Goal: Task Accomplishment & Management: Manage account settings

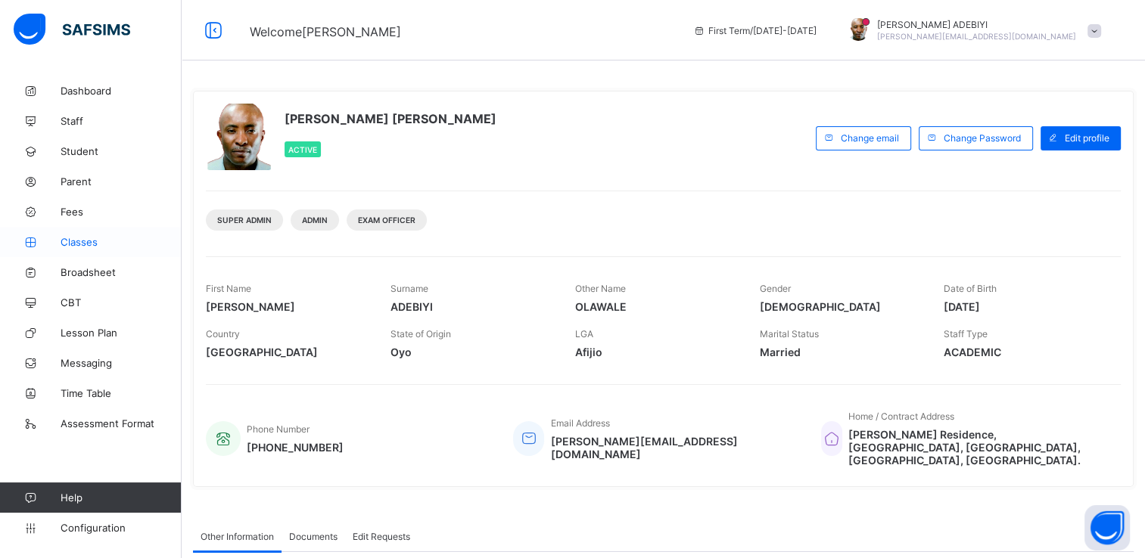
click at [73, 241] on span "Classes" at bounding box center [121, 242] width 121 height 12
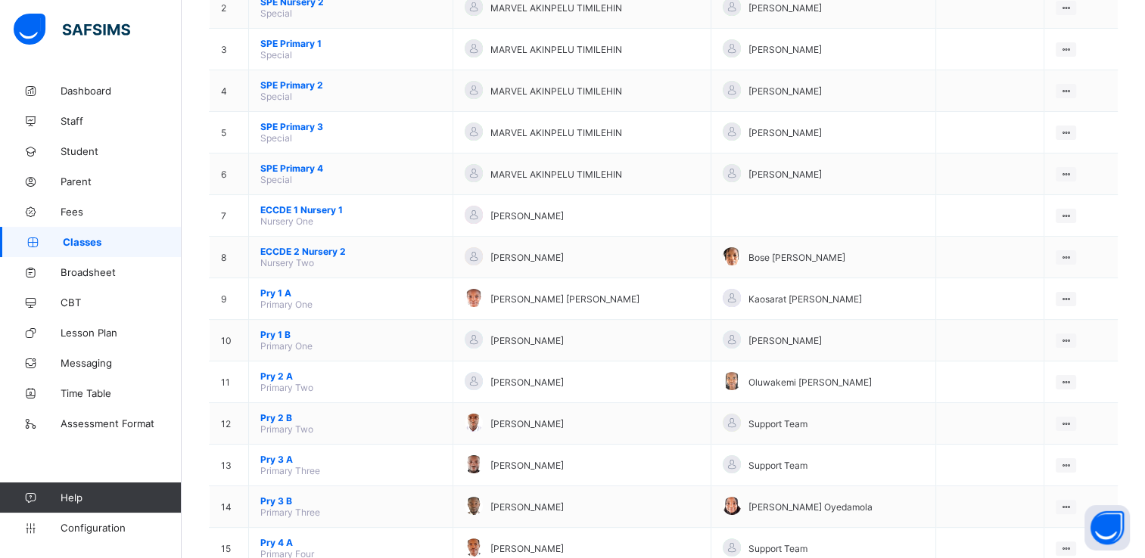
scroll to position [241, 0]
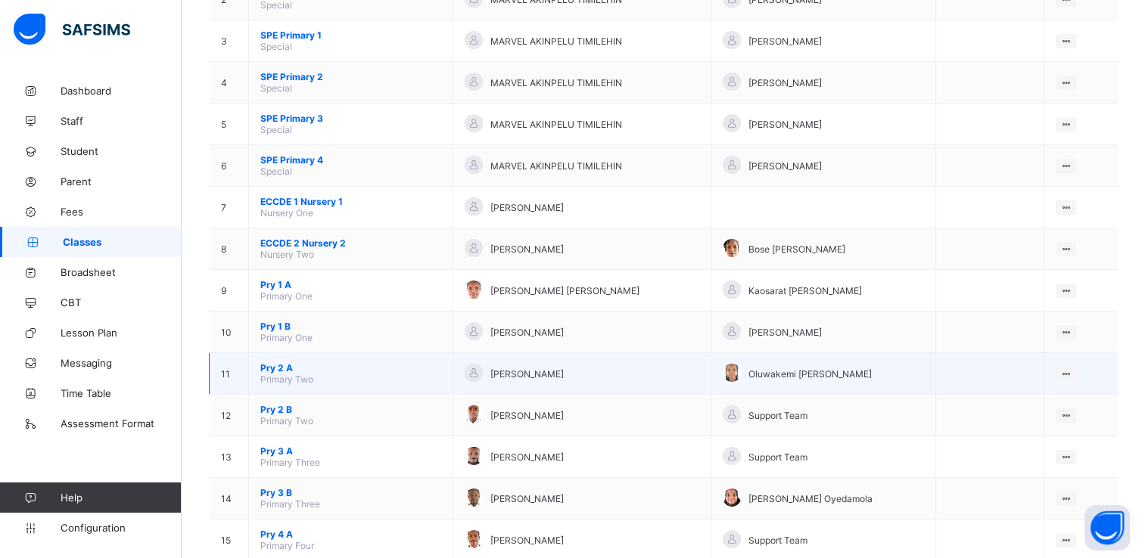
click at [286, 371] on span "Pry 2 A" at bounding box center [350, 367] width 181 height 11
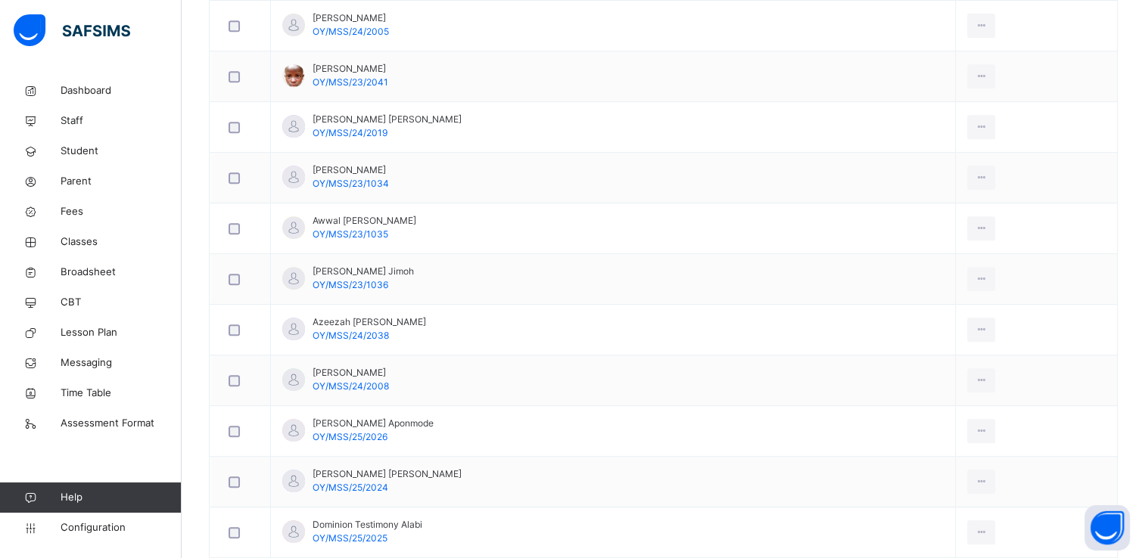
scroll to position [707, 0]
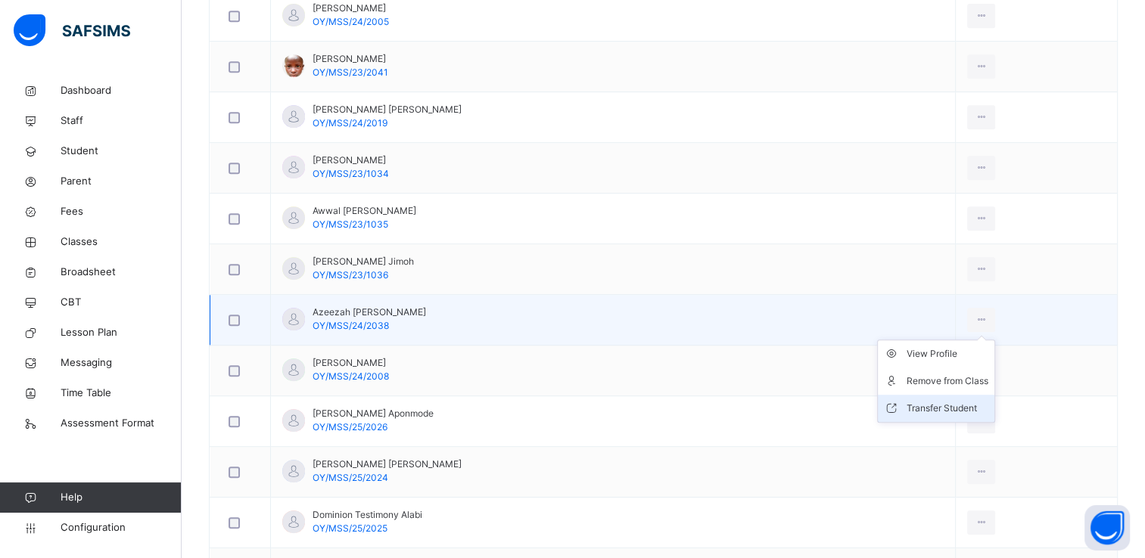
click at [944, 403] on div "Transfer Student" at bounding box center [947, 408] width 82 height 15
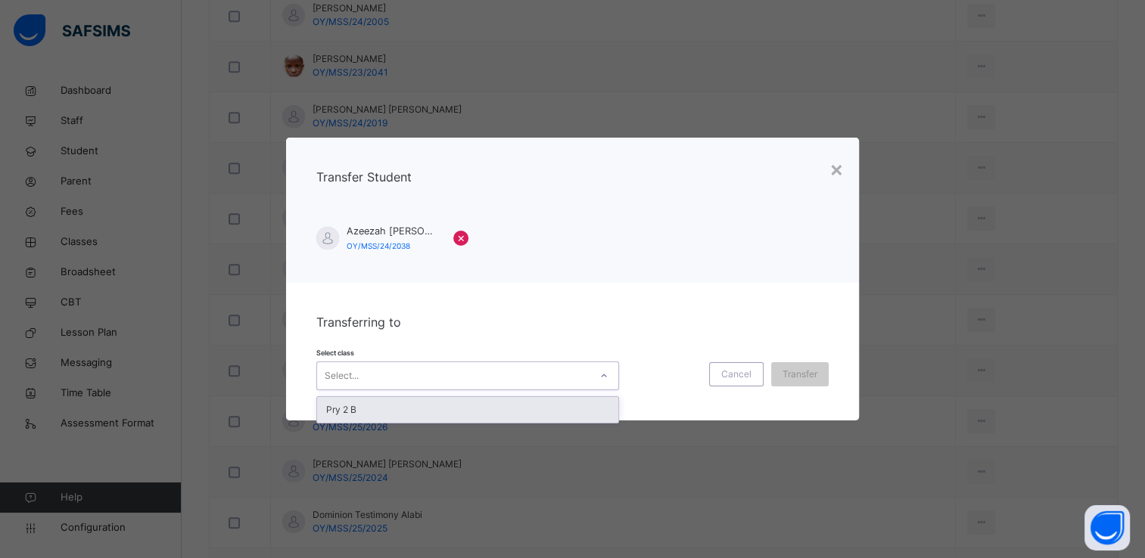
click at [599, 374] on icon at bounding box center [603, 375] width 9 height 15
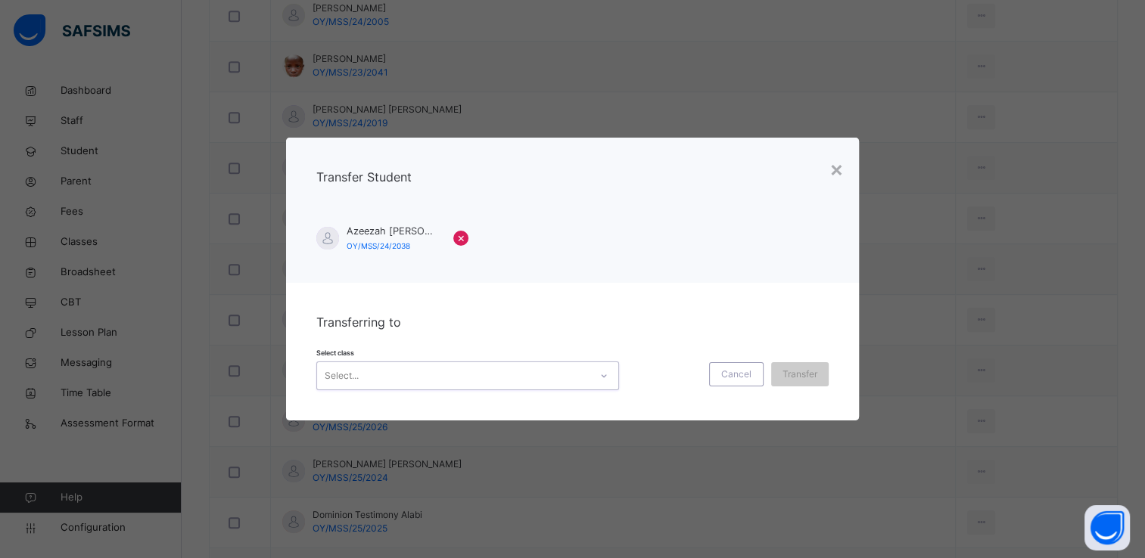
click at [599, 374] on icon at bounding box center [603, 375] width 9 height 15
click at [836, 171] on div "×" at bounding box center [836, 169] width 14 height 32
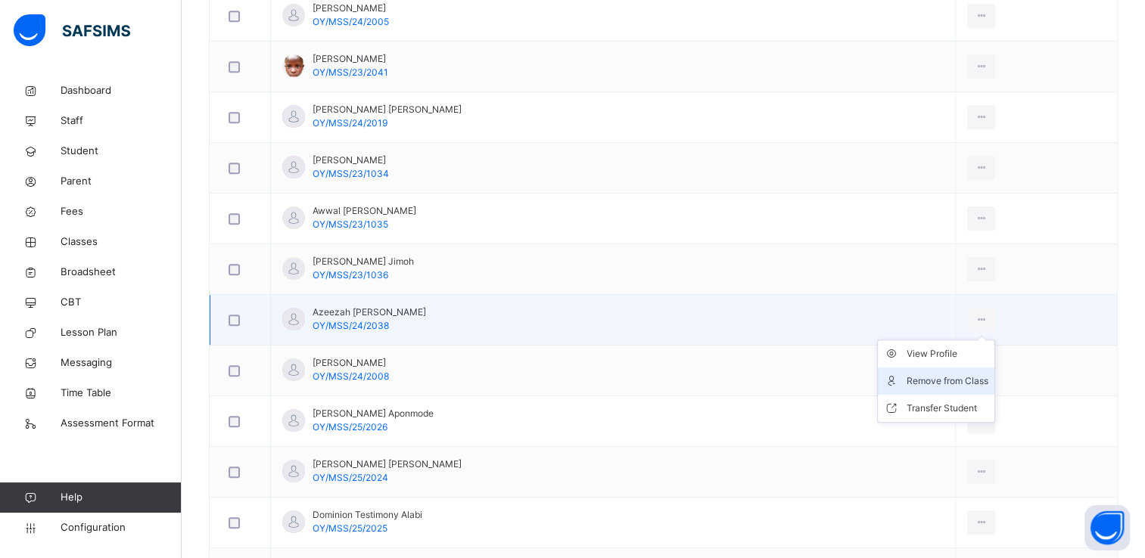
click at [929, 374] on div "Remove from Class" at bounding box center [947, 381] width 82 height 15
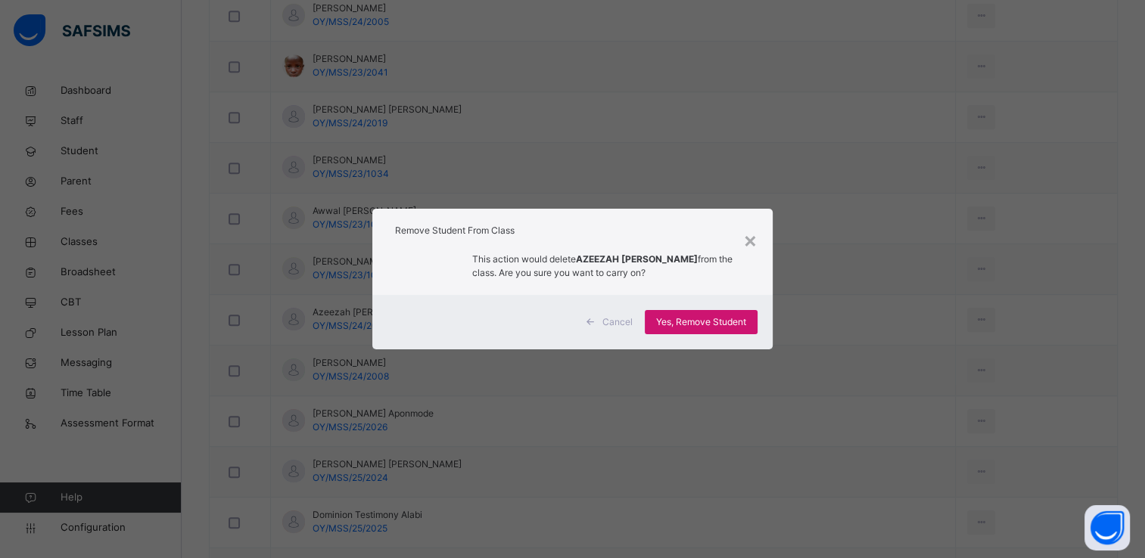
click at [717, 323] on span "Yes, Remove Student" at bounding box center [701, 322] width 90 height 14
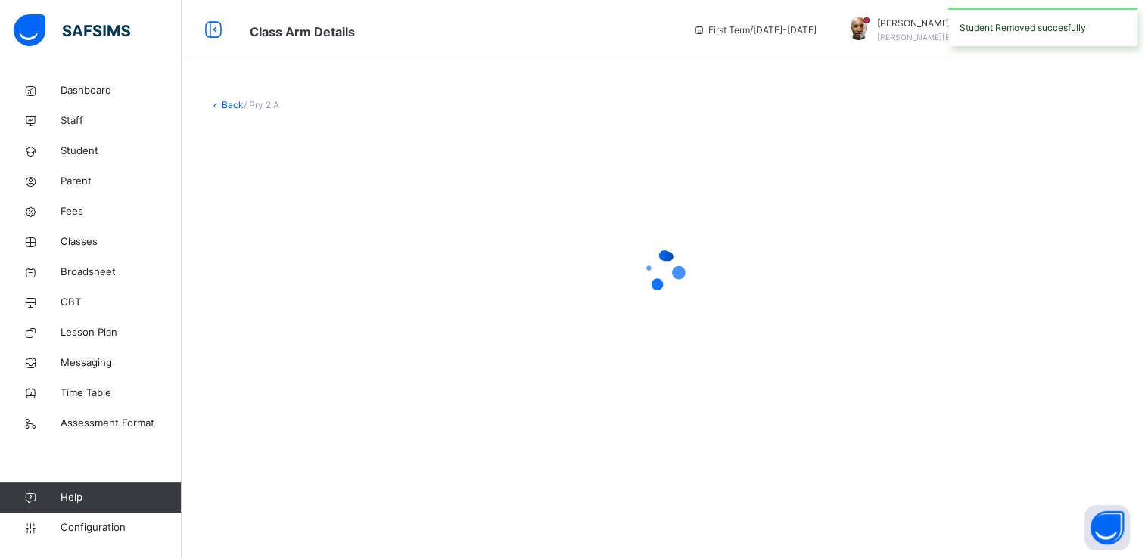
scroll to position [0, 0]
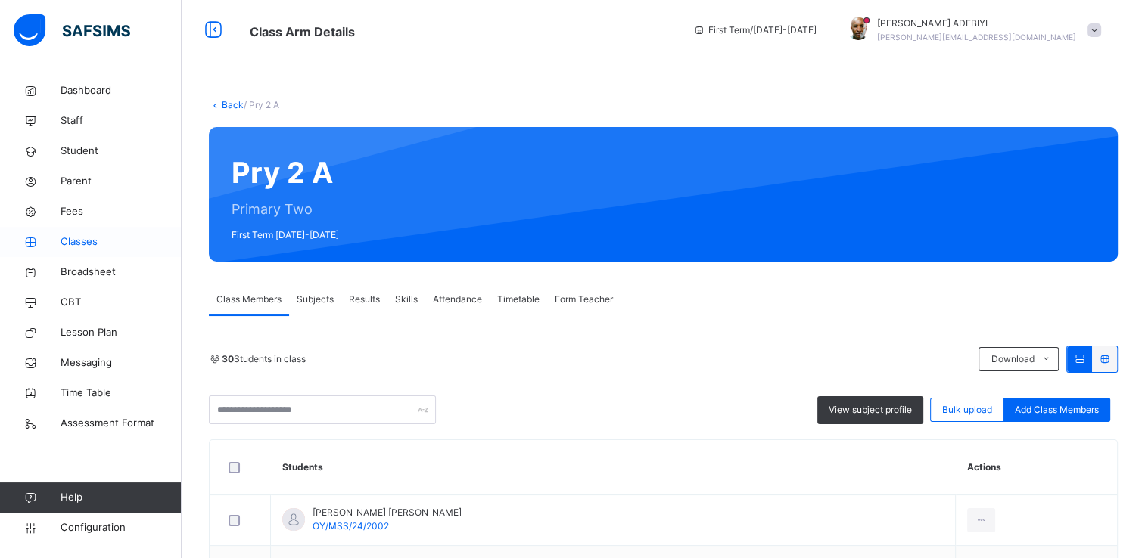
click at [84, 246] on span "Classes" at bounding box center [121, 242] width 121 height 15
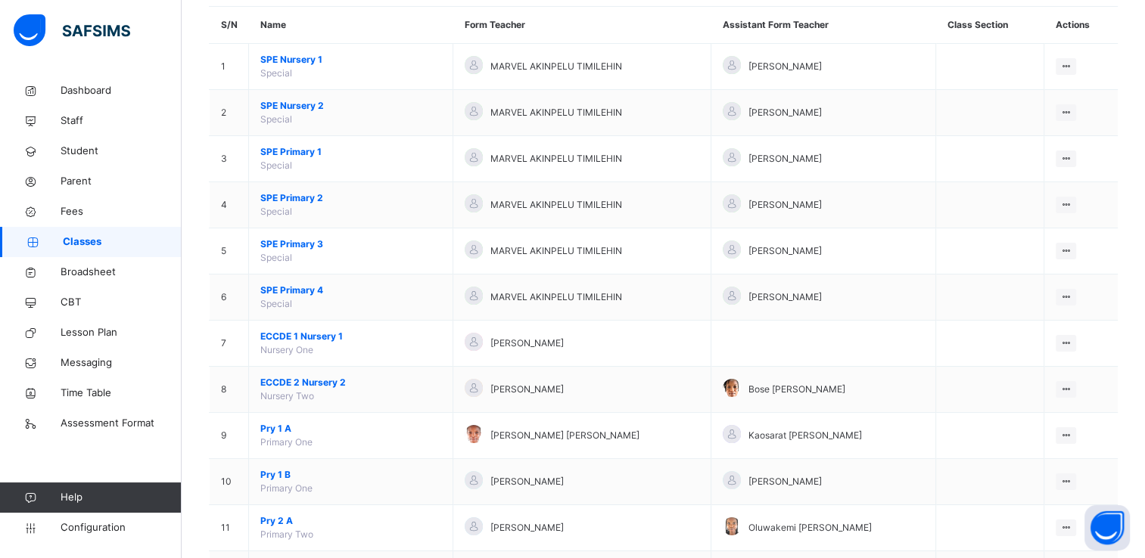
scroll to position [166, 0]
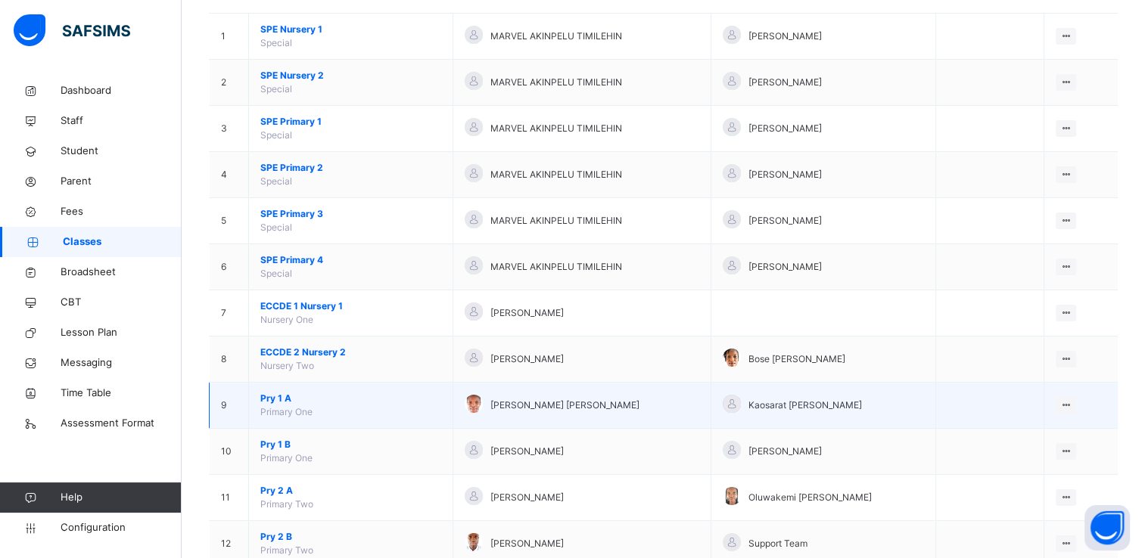
click at [267, 396] on span "Pry 1 A" at bounding box center [350, 399] width 181 height 14
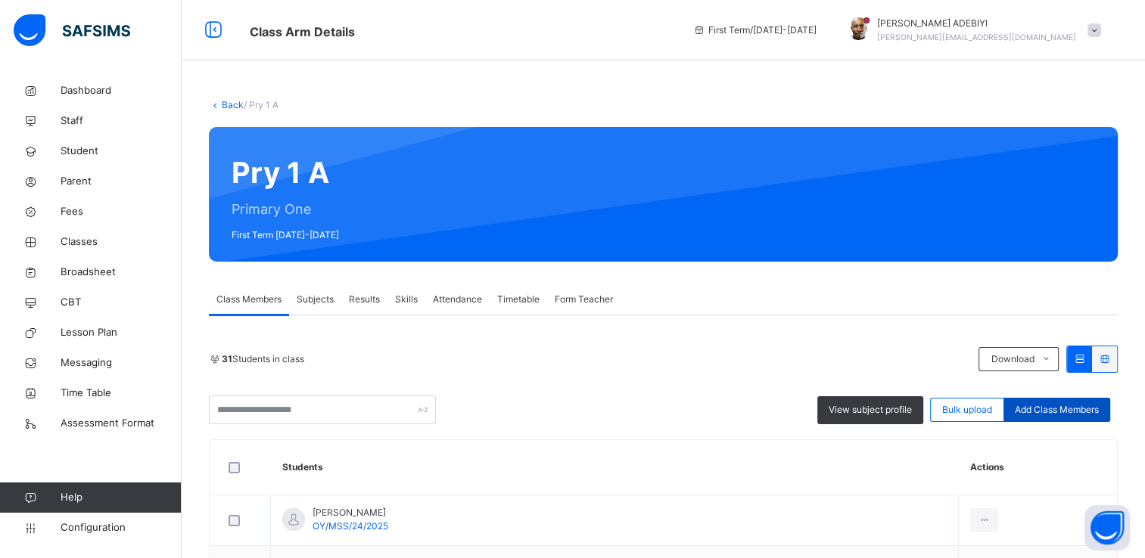
click at [1051, 421] on div "Add Class Members" at bounding box center [1056, 410] width 107 height 24
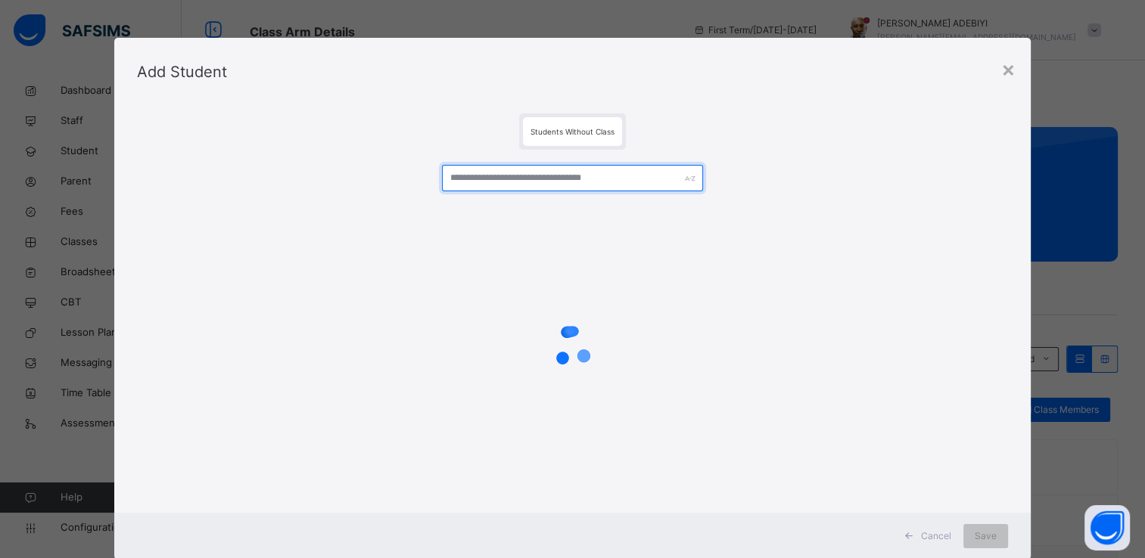
click at [533, 180] on input "text" at bounding box center [572, 178] width 261 height 26
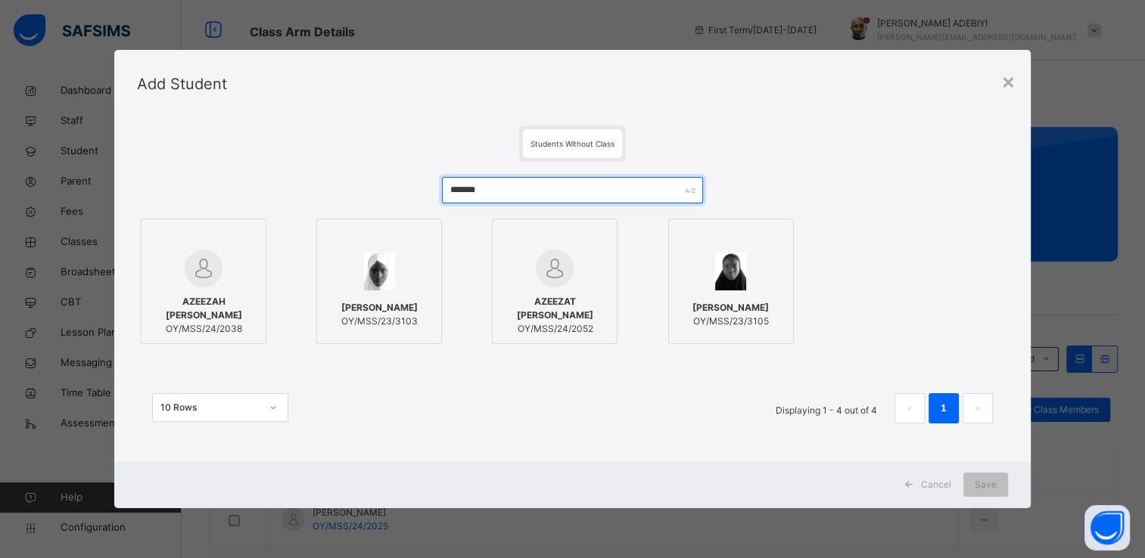
type input "*******"
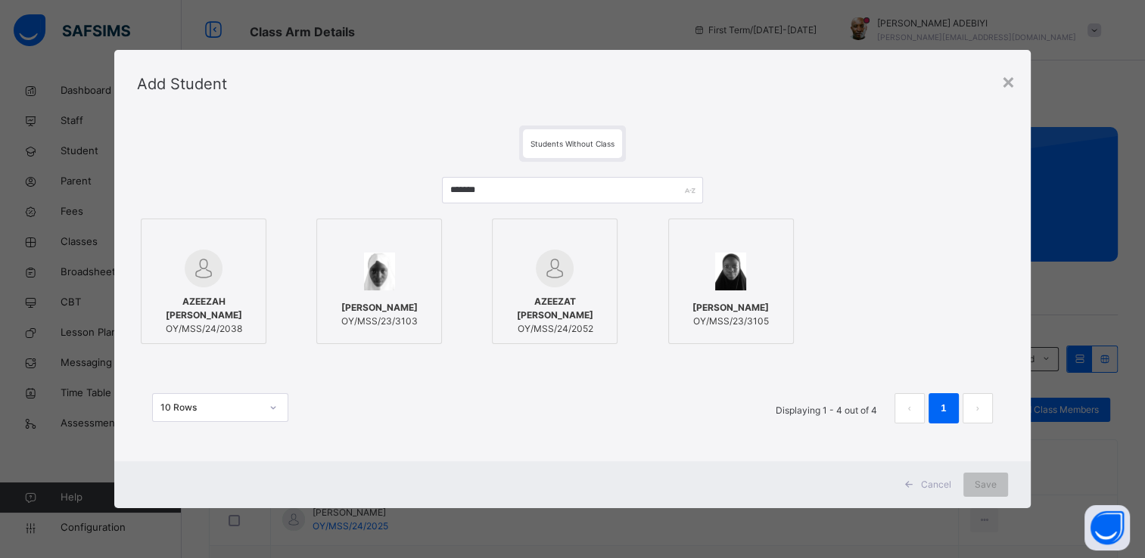
click at [217, 282] on img at bounding box center [204, 269] width 38 height 38
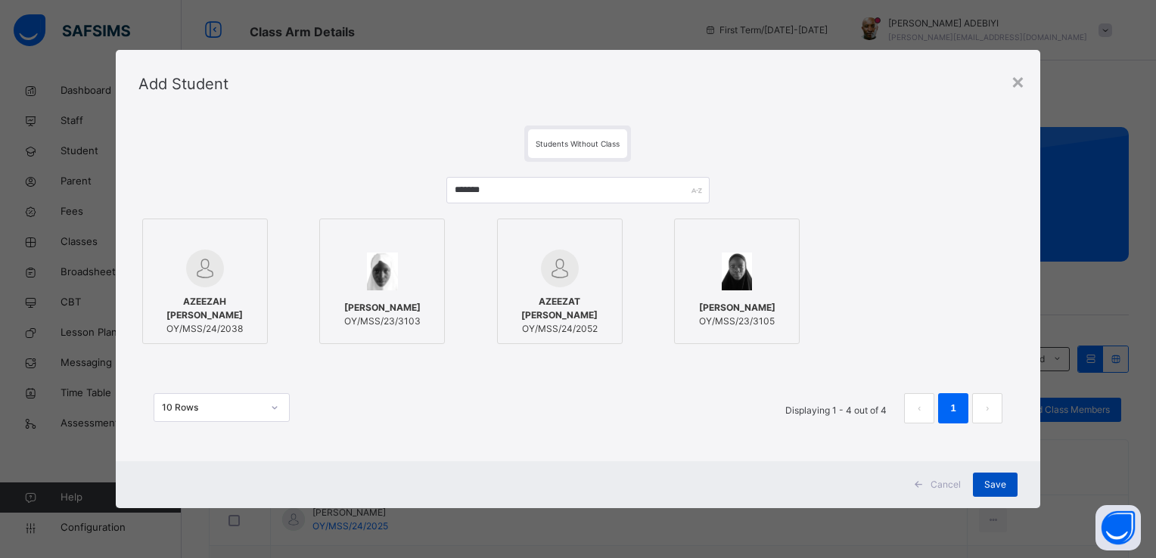
click at [993, 480] on span "Save" at bounding box center [995, 485] width 22 height 14
